Goal: Find specific page/section: Find specific page/section

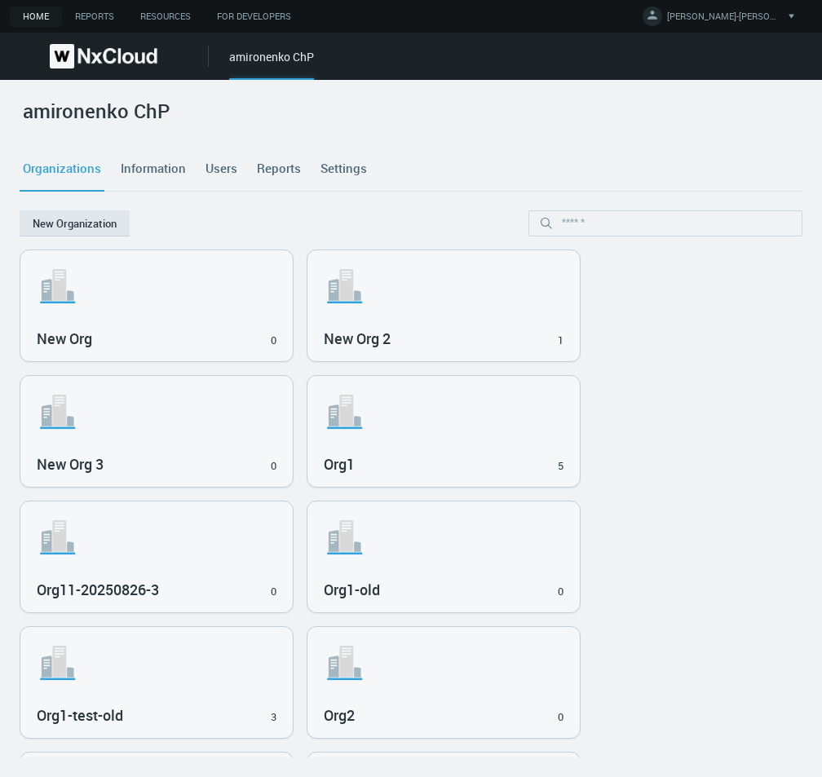
click at [261, 58] on div "amironenko ChP" at bounding box center [271, 64] width 85 height 32
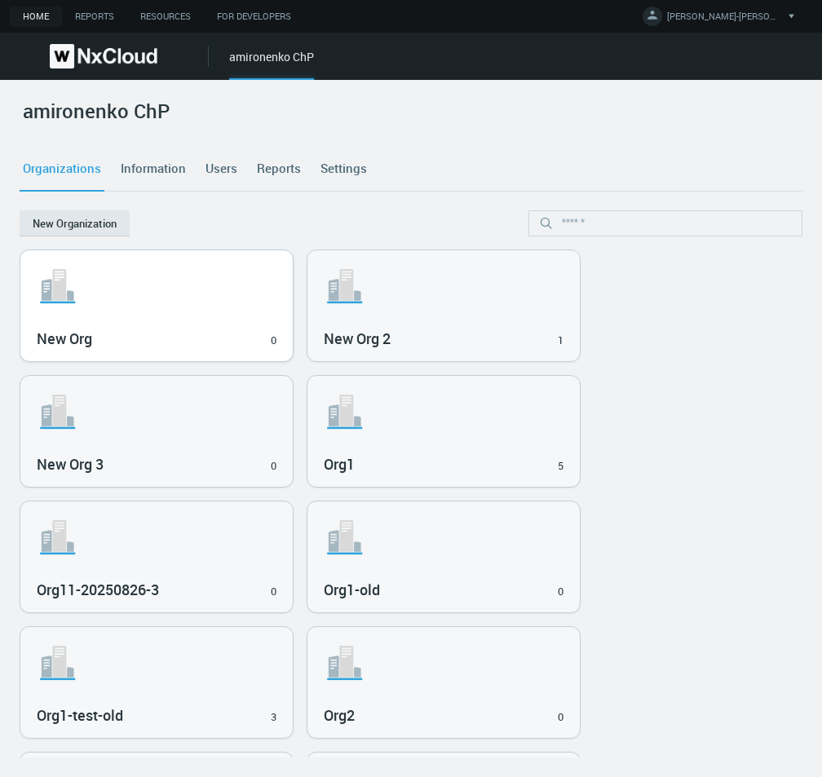
click at [140, 316] on div ".st1{fill:var(--svg-placeholder-elm2-color);} .st2{fill:var(--brand-core);} .st…" at bounding box center [156, 305] width 272 height 111
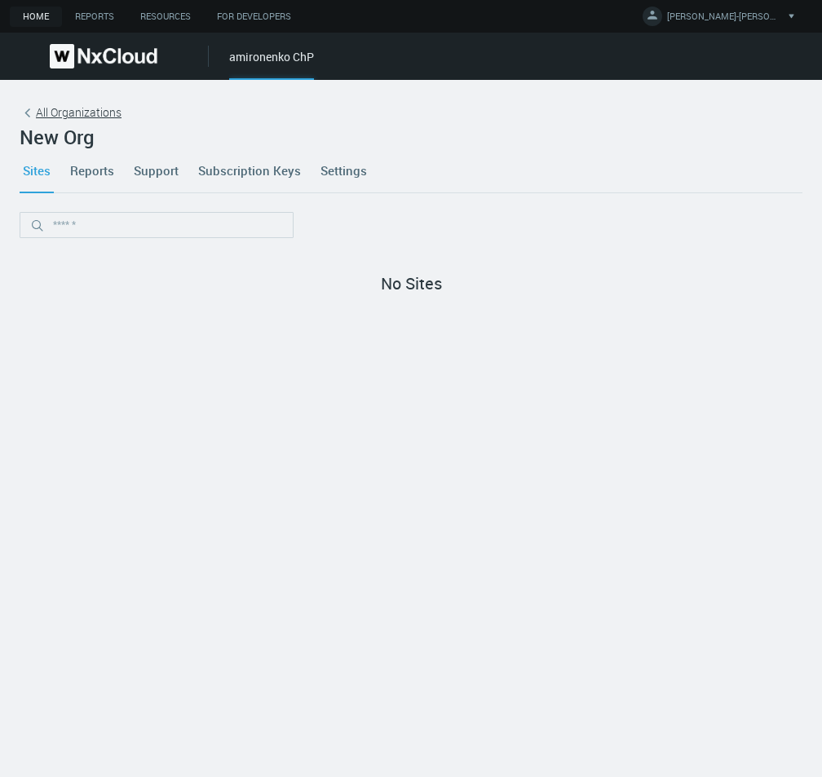
click at [90, 105] on span "All Organizations" at bounding box center [79, 112] width 86 height 17
